Goal: Information Seeking & Learning: Check status

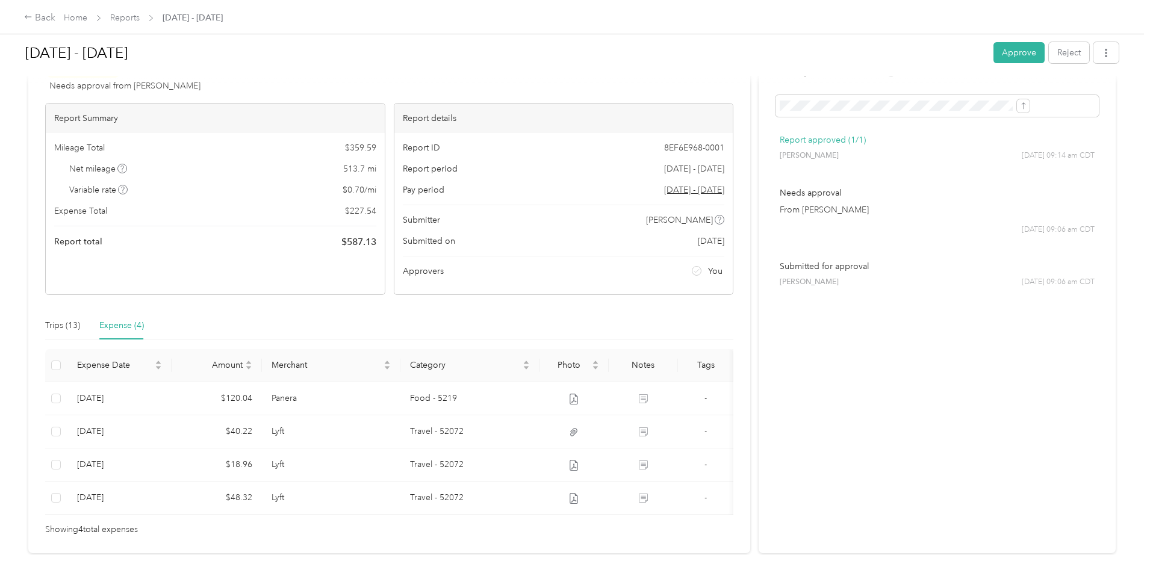
scroll to position [48, 0]
click at [140, 14] on link "Reports" at bounding box center [124, 18] width 29 height 10
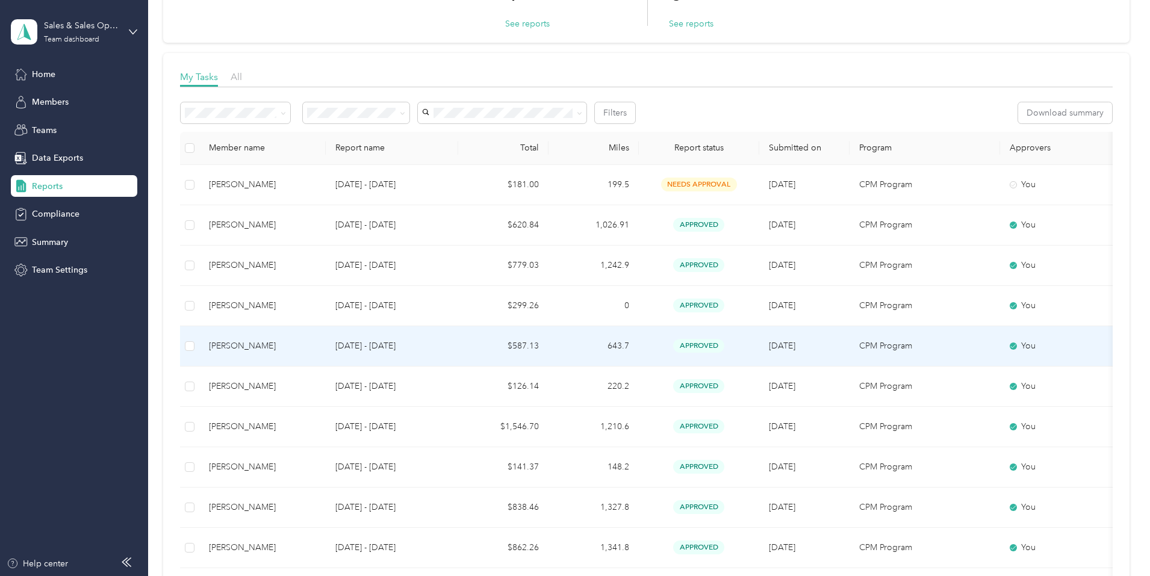
scroll to position [121, 0]
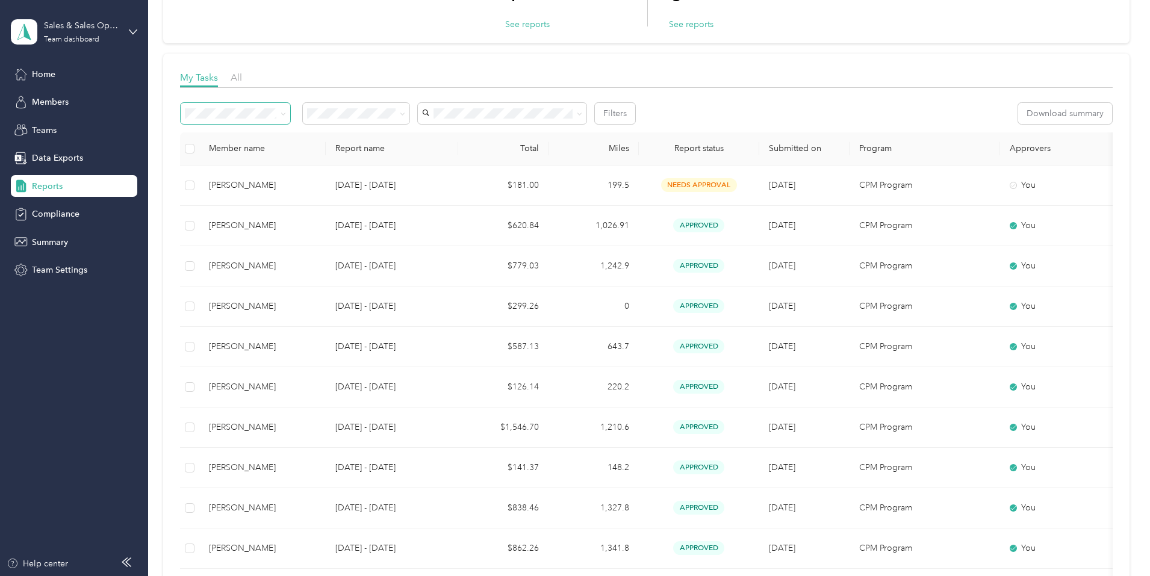
click at [286, 114] on span at bounding box center [281, 113] width 10 height 13
click at [286, 111] on icon at bounding box center [283, 113] width 5 height 5
click at [530, 155] on span "[PERSON_NAME]" at bounding box center [539, 157] width 67 height 10
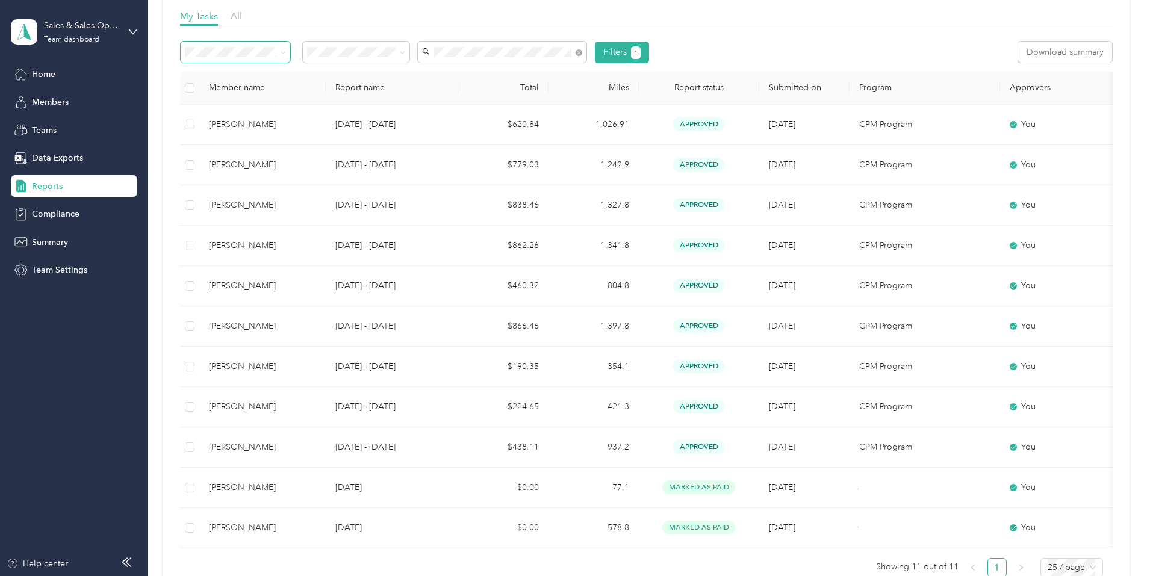
scroll to position [182, 0]
click at [286, 50] on span at bounding box center [281, 52] width 10 height 13
click at [286, 51] on icon at bounding box center [283, 53] width 5 height 5
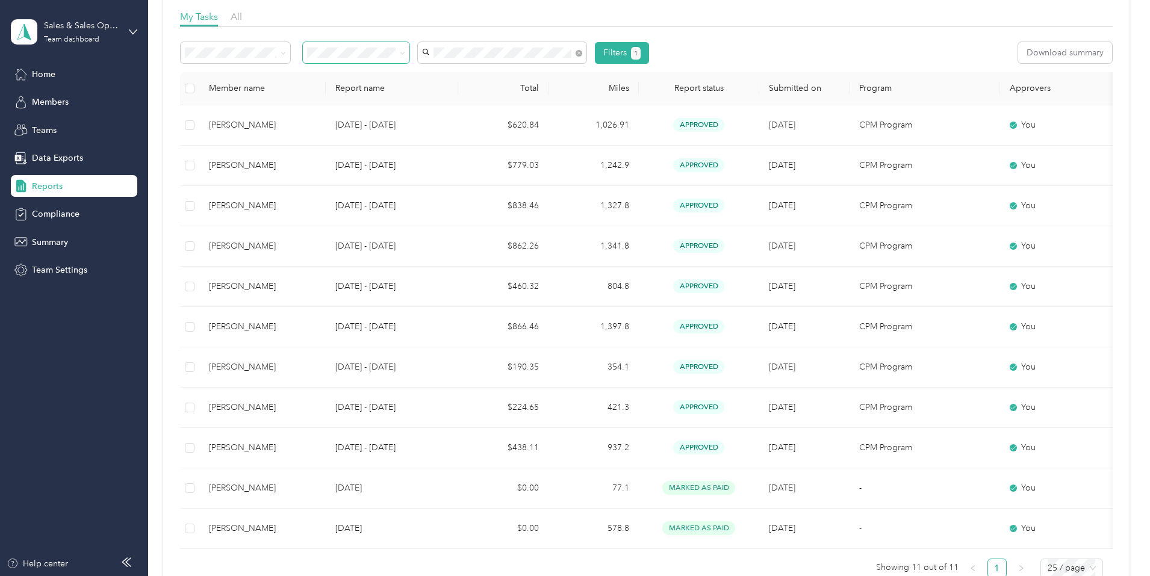
click at [405, 53] on icon at bounding box center [402, 53] width 5 height 5
click at [405, 52] on icon at bounding box center [402, 53] width 5 height 5
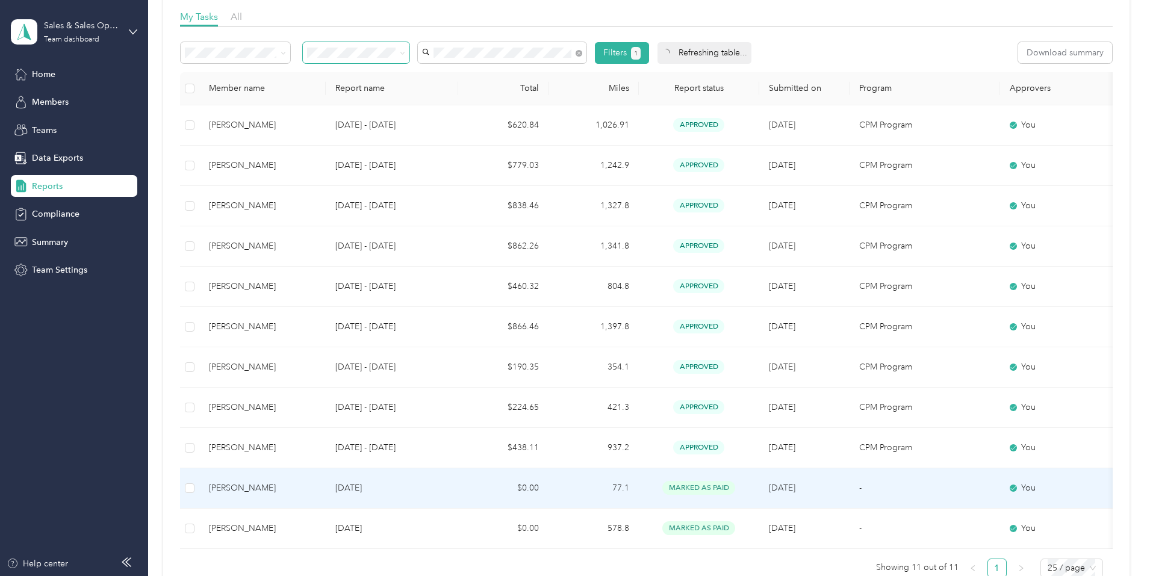
drag, startPoint x: 1, startPoint y: 536, endPoint x: 730, endPoint y: 494, distance: 730.2
click at [740, 500] on tbody "[PERSON_NAME] [DATE] - [DATE] $620.84 1,026.91 approved [DATE] CPM Program You …" at bounding box center [680, 327] width 1000 height 444
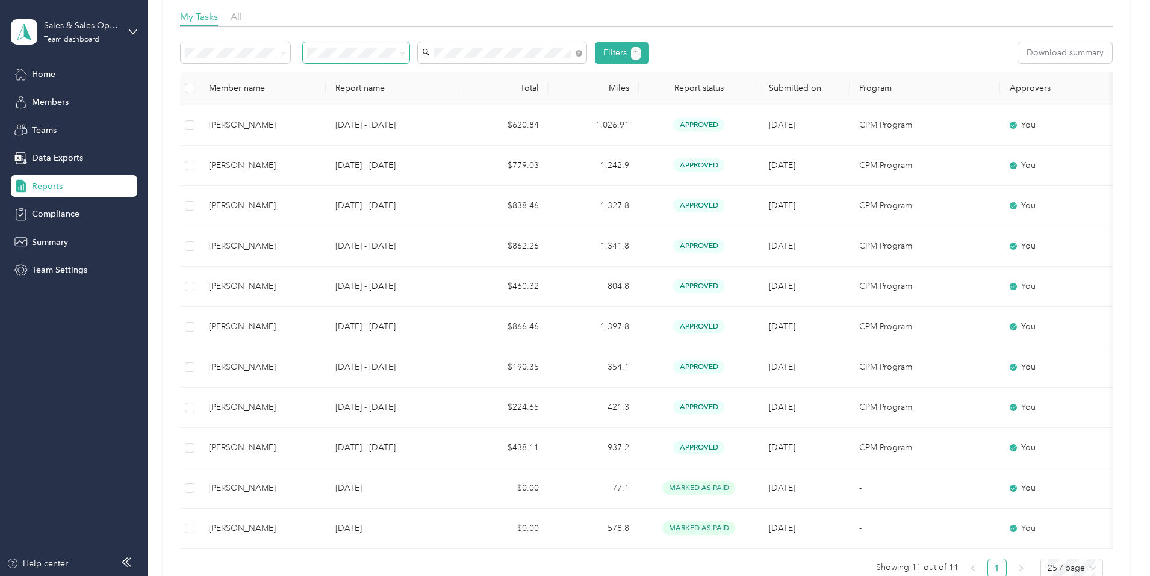
click at [176, 394] on div "My Tasks 1 Needs my approval See reports 0 Needs my payment See reports My Task…" at bounding box center [646, 237] width 966 height 733
click at [242, 16] on span "All" at bounding box center [236, 16] width 11 height 11
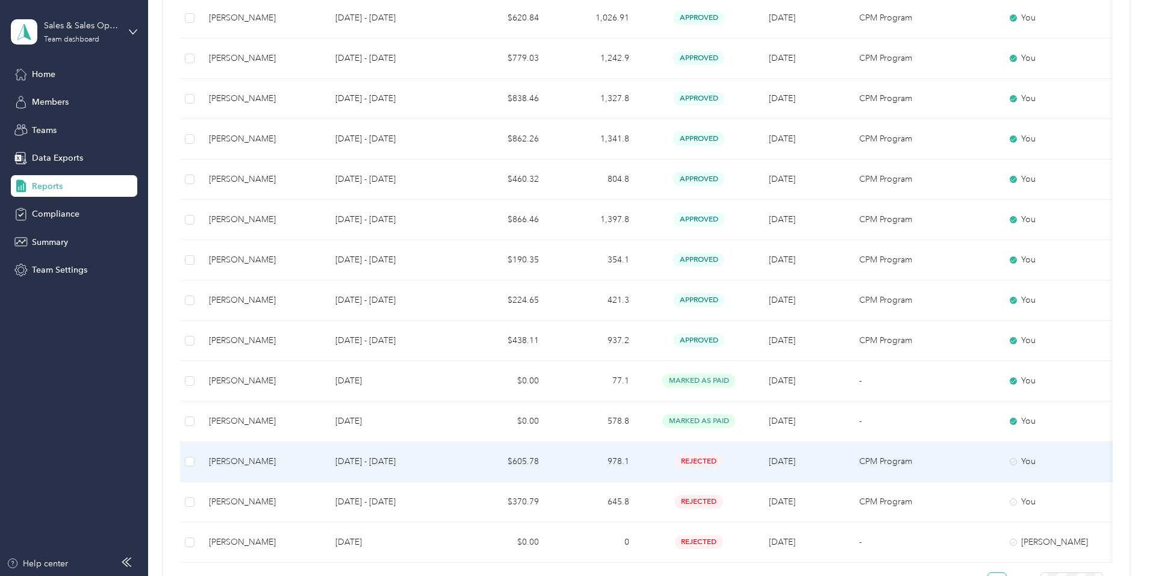
scroll to position [288, 0]
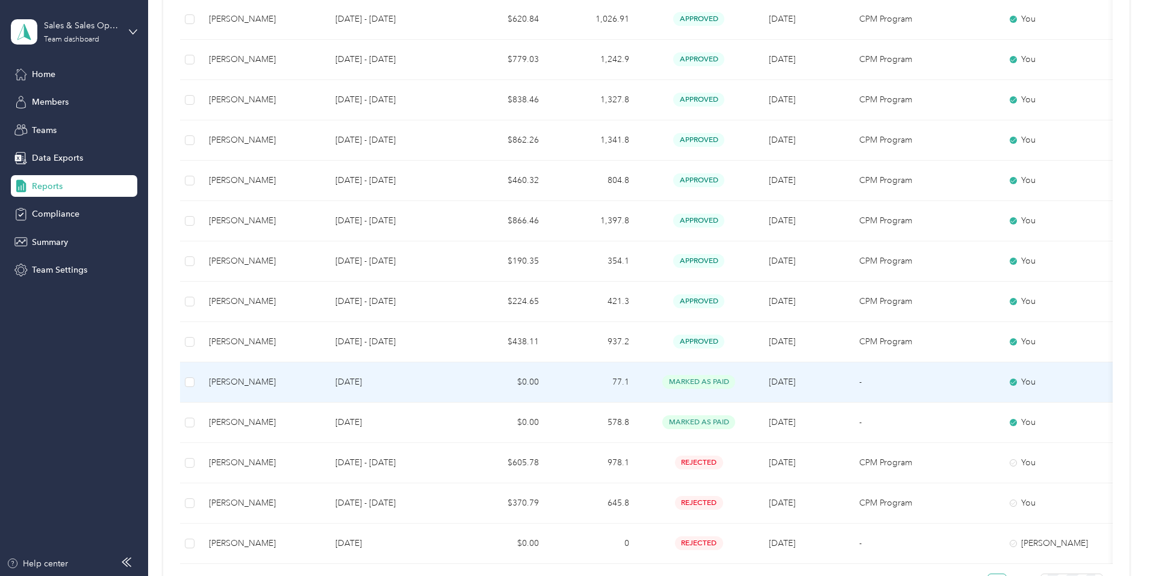
drag, startPoint x: 656, startPoint y: 354, endPoint x: 570, endPoint y: 373, distance: 87.6
click at [548, 373] on td "$0.00" at bounding box center [503, 382] width 90 height 40
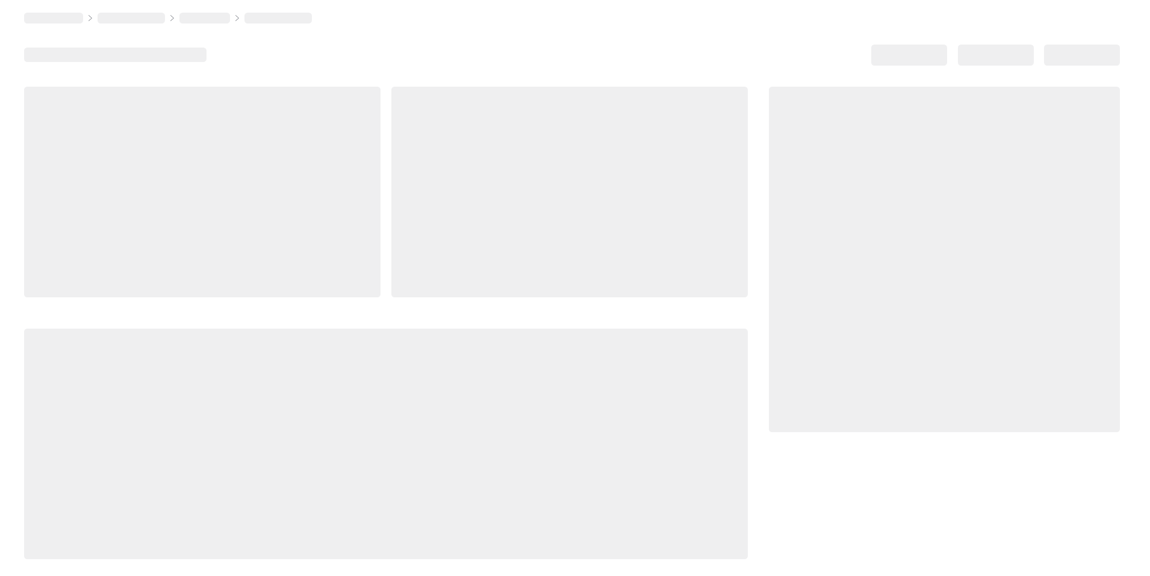
click at [858, 177] on div at bounding box center [572, 323] width 1096 height 473
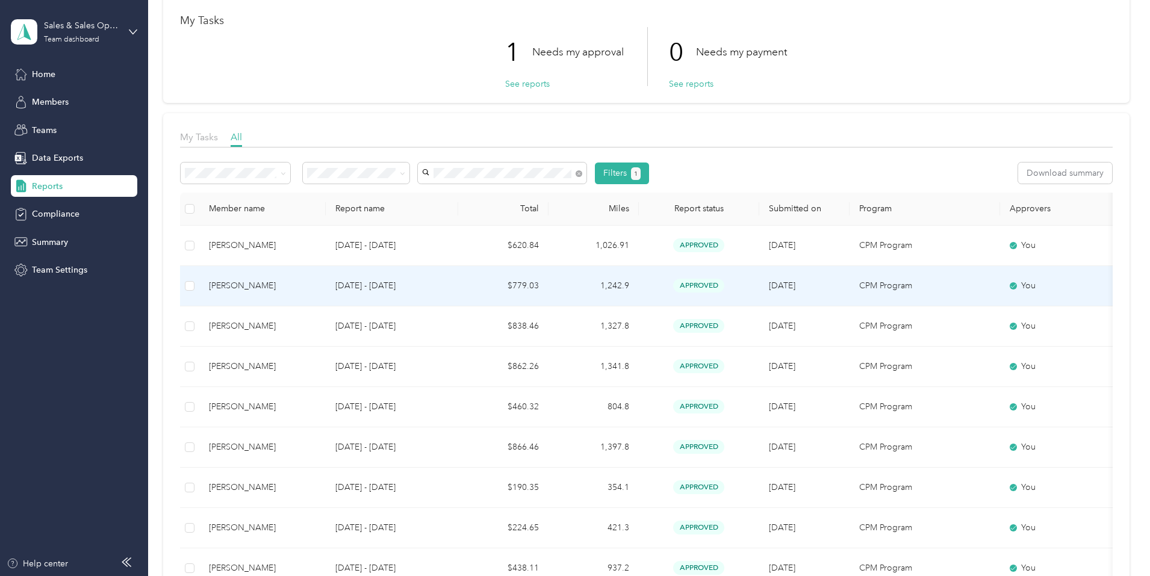
scroll to position [60, 0]
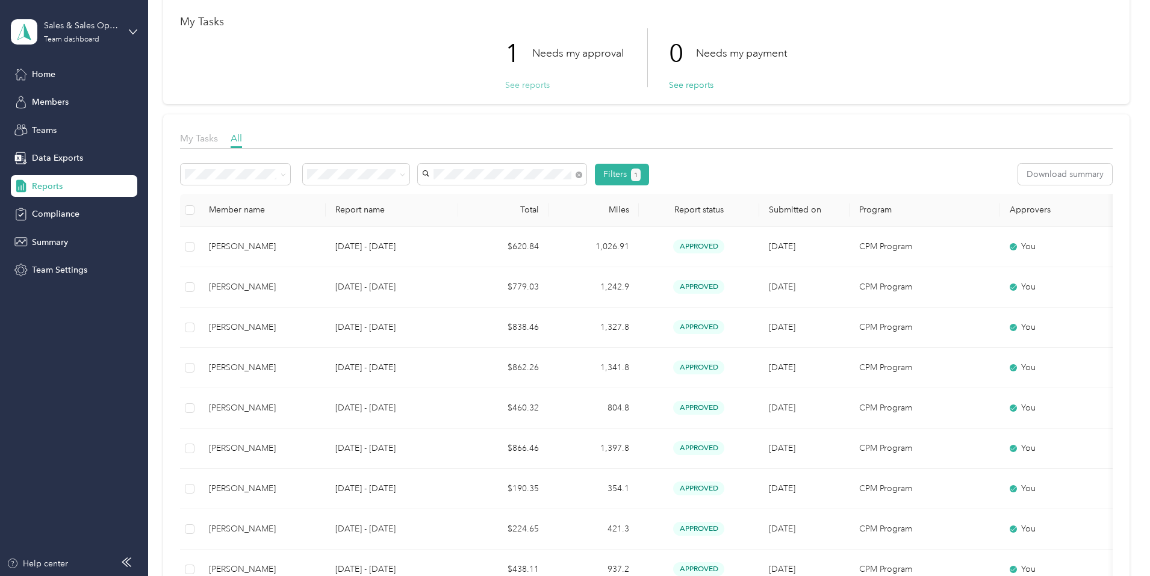
click at [527, 84] on button "See reports" at bounding box center [527, 85] width 45 height 13
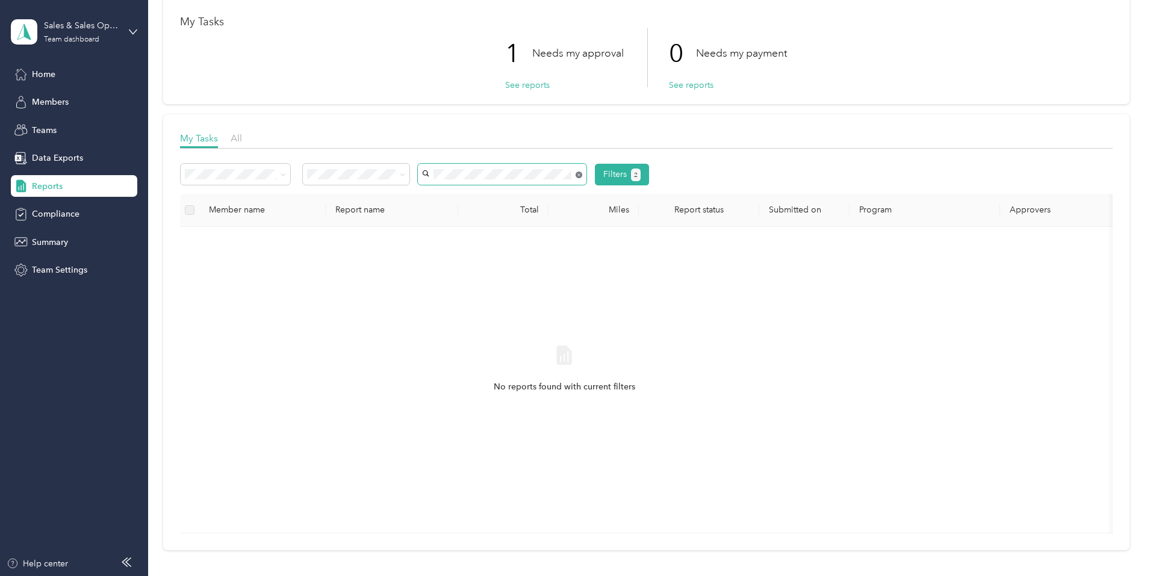
click at [582, 178] on icon at bounding box center [578, 175] width 7 height 7
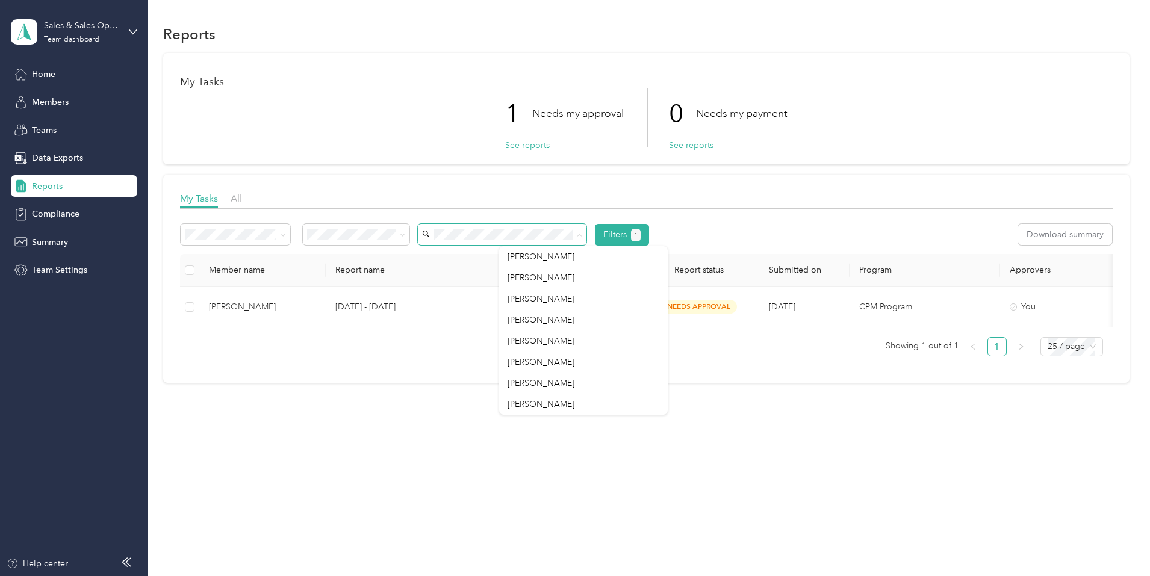
click at [362, 111] on div "1 Needs my approval See reports 0 Needs my payment See reports" at bounding box center [646, 117] width 932 height 59
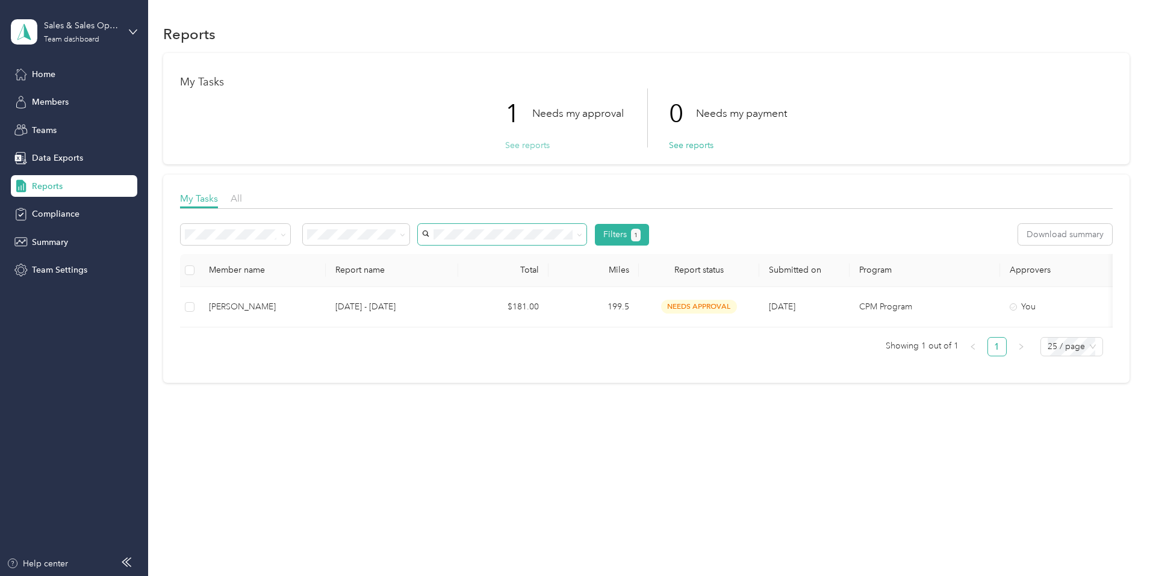
click at [524, 142] on button "See reports" at bounding box center [527, 145] width 45 height 13
click at [242, 197] on span "All" at bounding box center [236, 198] width 11 height 11
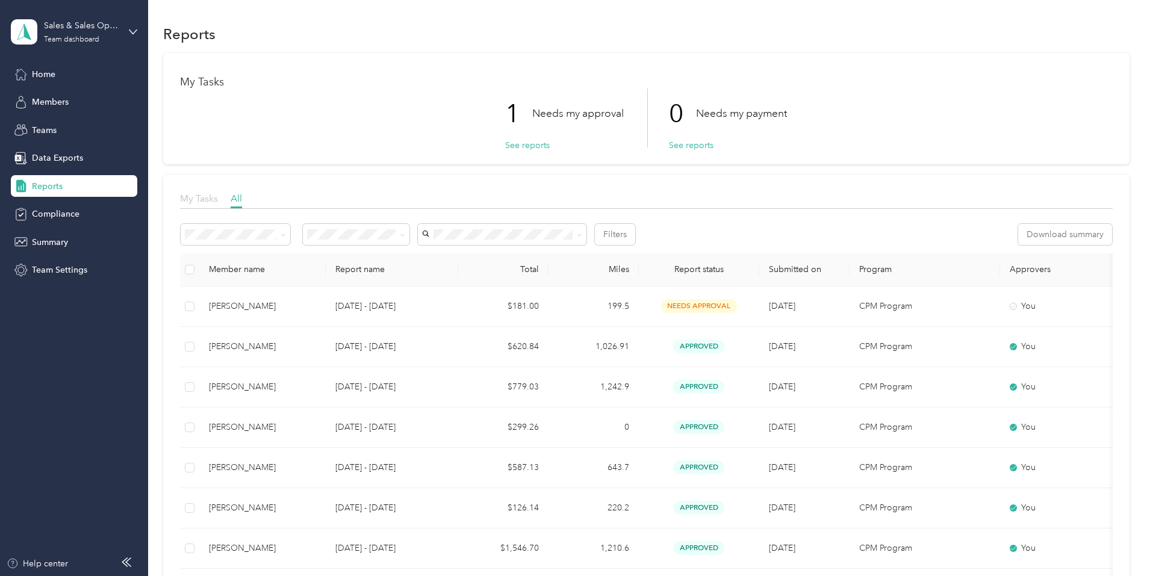
click at [218, 196] on span "My Tasks" at bounding box center [199, 198] width 38 height 11
click at [242, 196] on span "All" at bounding box center [236, 198] width 11 height 11
click at [546, 271] on li "[PERSON_NAME]" at bounding box center [582, 277] width 169 height 21
click at [546, 273] on span "[PERSON_NAME]" at bounding box center [539, 278] width 67 height 10
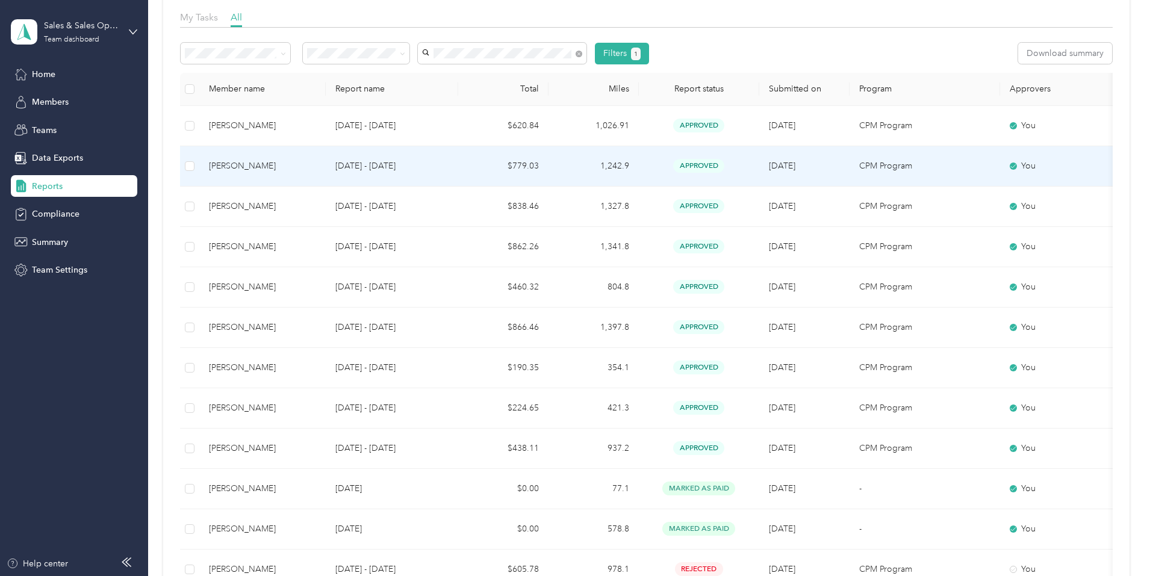
scroll to position [181, 0]
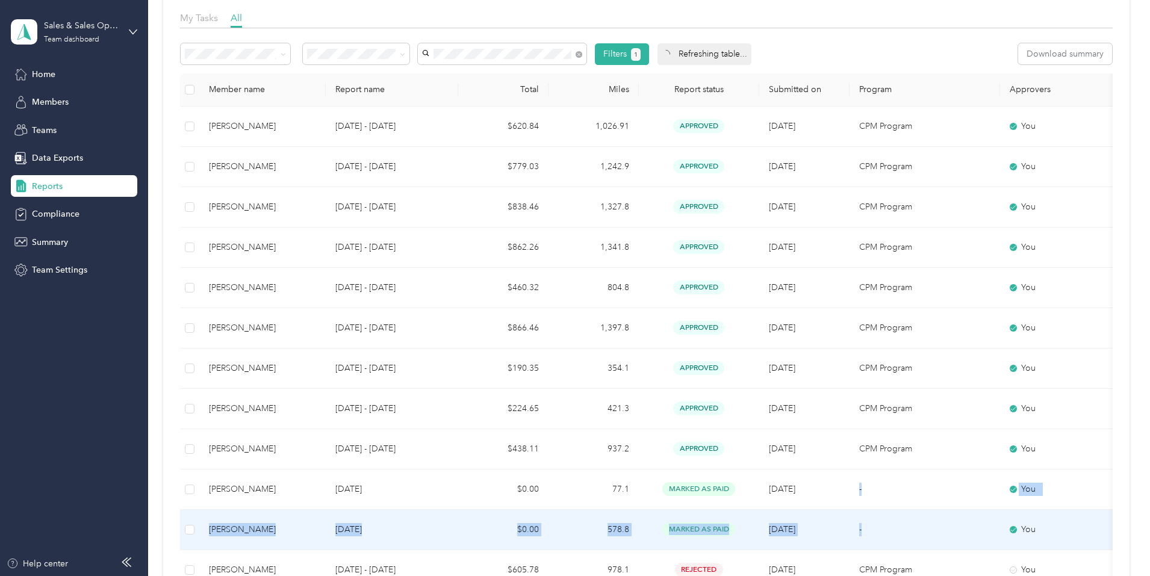
drag, startPoint x: 876, startPoint y: 494, endPoint x: 996, endPoint y: 542, distance: 129.7
click at [996, 542] on tbody "[PERSON_NAME] [DATE] - [DATE] $620.84 1,026.91 approved [DATE] CPM Program You …" at bounding box center [680, 389] width 1000 height 565
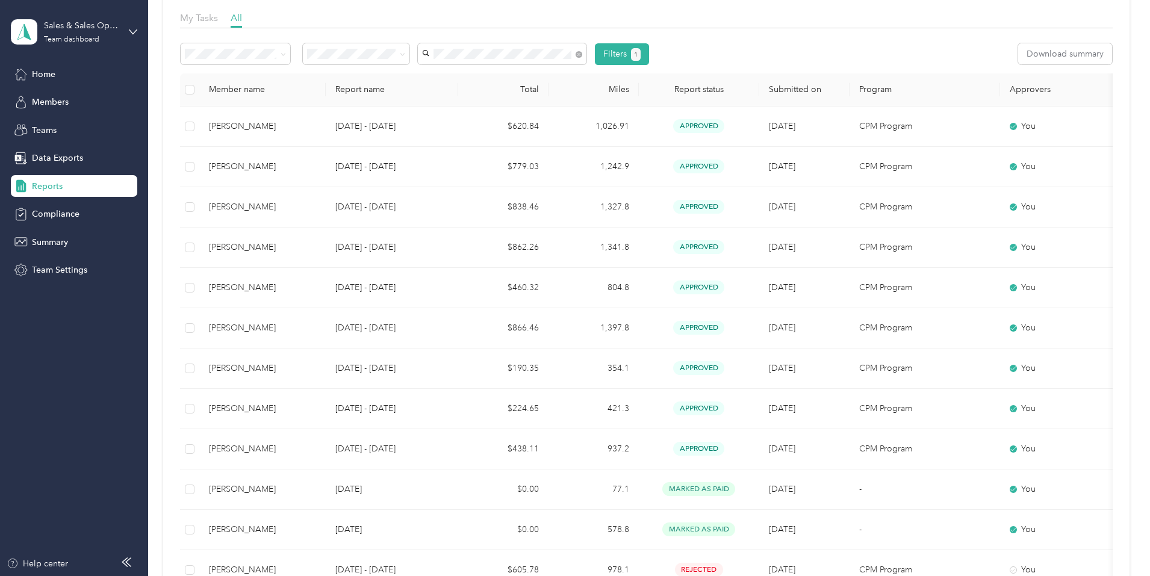
click at [190, 177] on div "My Tasks 1 Needs my approval See reports 0 Needs my payment See reports My Task…" at bounding box center [646, 299] width 966 height 854
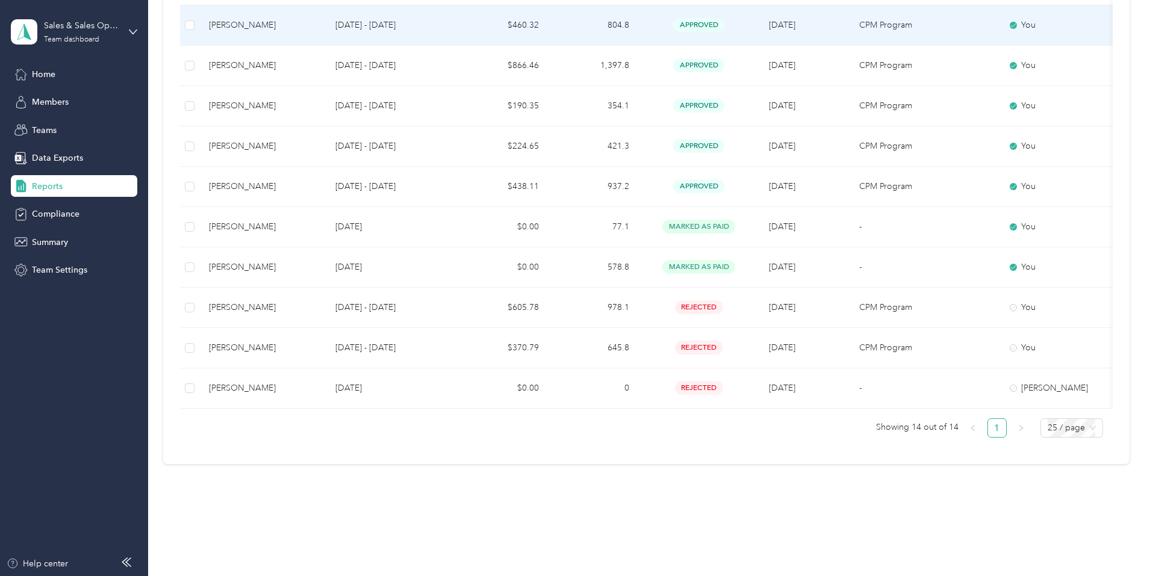
scroll to position [444, 0]
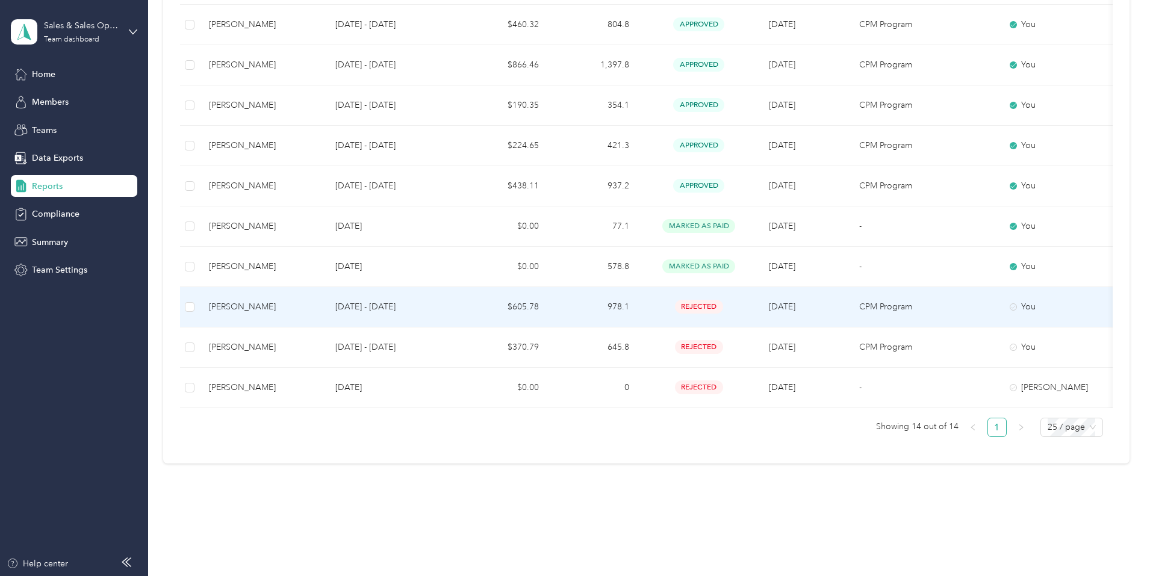
click at [451, 315] on td "[DATE] - [DATE]" at bounding box center [392, 307] width 132 height 40
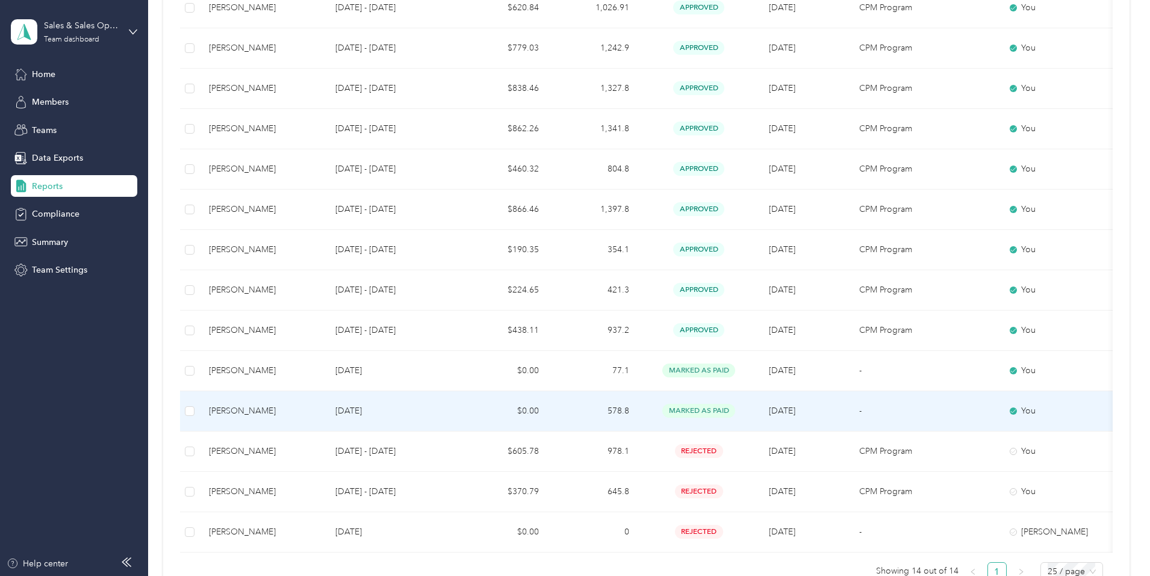
scroll to position [300, 0]
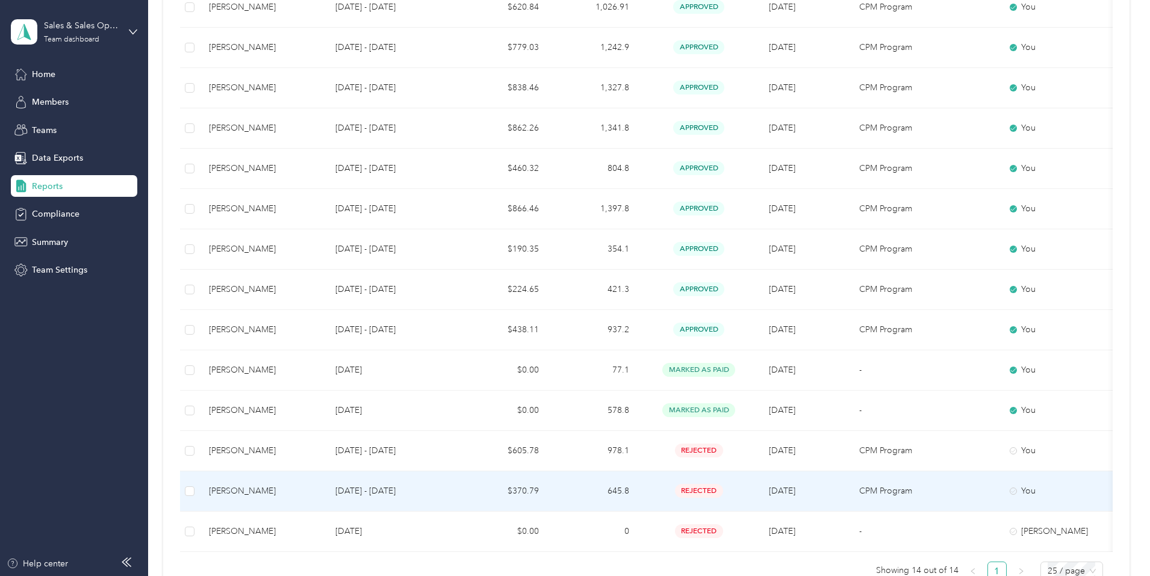
click at [326, 495] on td "[PERSON_NAME]" at bounding box center [262, 491] width 126 height 40
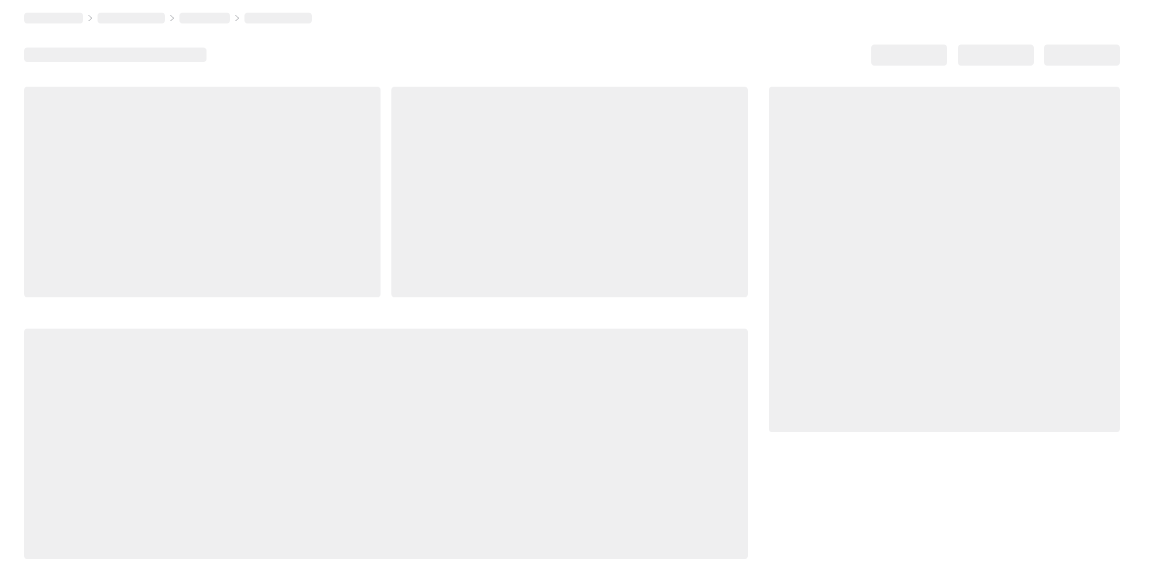
click at [397, 495] on div at bounding box center [386, 444] width 724 height 231
